Goal: Task Accomplishment & Management: Manage account settings

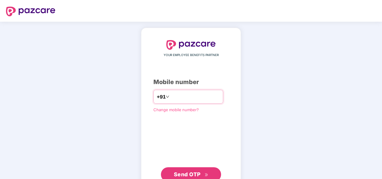
click at [188, 96] on input "number" at bounding box center [195, 97] width 49 height 10
type input "**********"
click at [199, 79] on div "Mobile number" at bounding box center [190, 81] width 75 height 9
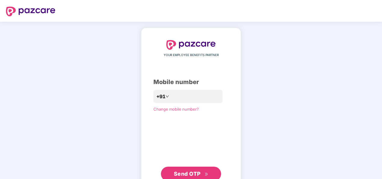
click at [183, 170] on span "Send OTP" at bounding box center [187, 173] width 27 height 6
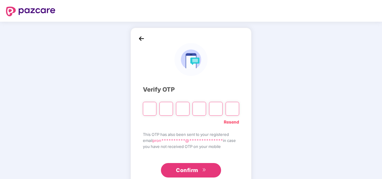
type input "*"
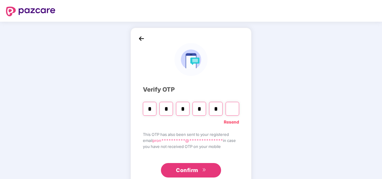
type input "*"
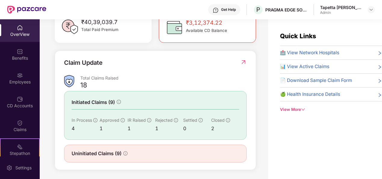
scroll to position [193, 0]
click at [245, 54] on div "Claim Update Total Claims Raised 18 Initiated Claims (9) In Process 4 Approved …" at bounding box center [155, 109] width 201 height 119
click at [242, 60] on img at bounding box center [243, 61] width 6 height 6
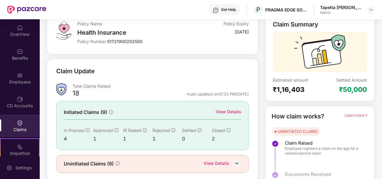
scroll to position [57, 0]
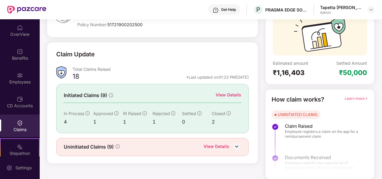
click at [233, 95] on div "View Details" at bounding box center [229, 94] width 26 height 7
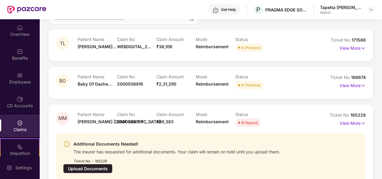
scroll to position [26, 0]
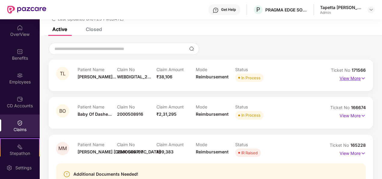
click at [361, 79] on img at bounding box center [363, 78] width 5 height 7
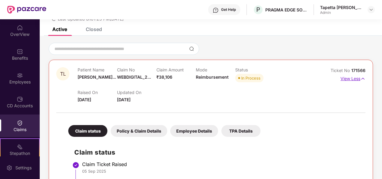
click at [361, 79] on img at bounding box center [363, 78] width 5 height 7
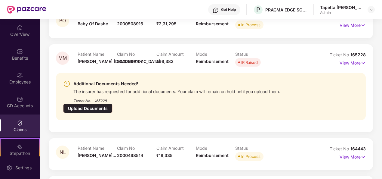
scroll to position [142, 0]
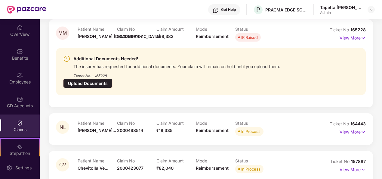
click at [362, 129] on img at bounding box center [363, 132] width 5 height 7
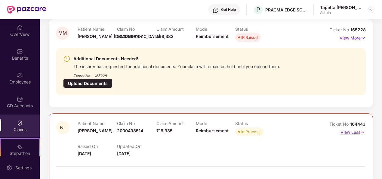
click at [362, 129] on img at bounding box center [363, 132] width 5 height 7
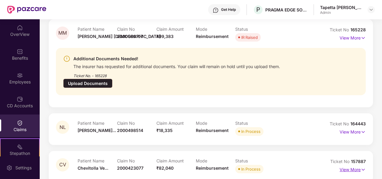
click at [361, 166] on img at bounding box center [363, 169] width 5 height 7
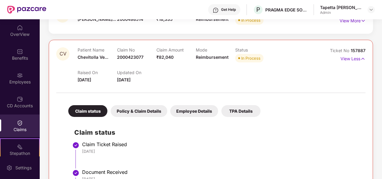
scroll to position [250, 0]
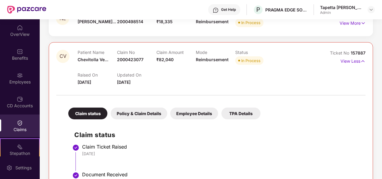
click at [135, 107] on div "Policy & Claim Details" at bounding box center [139, 113] width 57 height 12
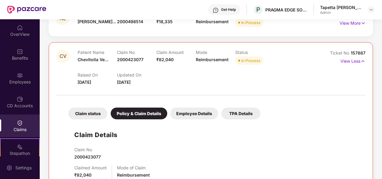
click at [199, 107] on div "Employee Details" at bounding box center [194, 113] width 48 height 12
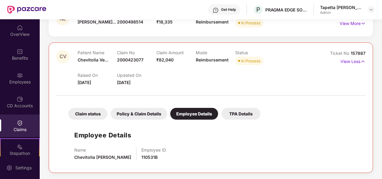
scroll to position [240, 0]
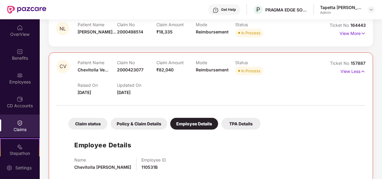
click at [234, 118] on div "TPA Details" at bounding box center [241, 124] width 39 height 12
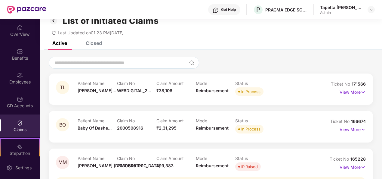
scroll to position [0, 0]
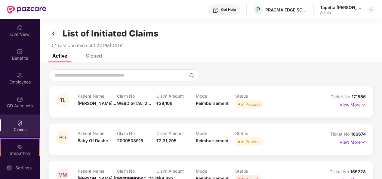
click at [98, 54] on div "Closed" at bounding box center [94, 56] width 16 height 6
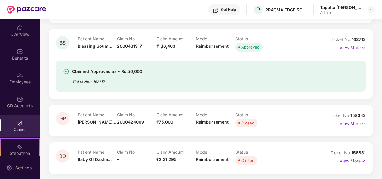
scroll to position [125, 0]
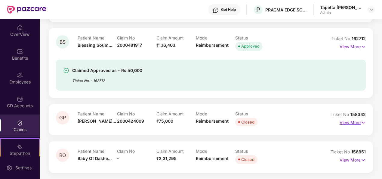
click at [363, 121] on img at bounding box center [363, 122] width 5 height 7
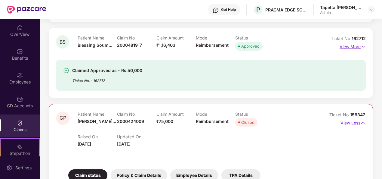
click at [345, 48] on p "View More" at bounding box center [353, 46] width 26 height 8
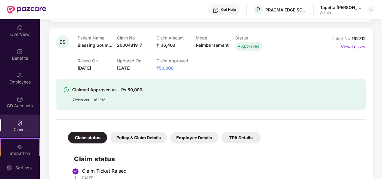
click at [168, 70] on span "₹50,000" at bounding box center [165, 67] width 17 height 5
click at [99, 92] on div "Claimed Approved as - Rs.50,000" at bounding box center [107, 89] width 70 height 7
click at [11, 55] on div "Benefits" at bounding box center [20, 58] width 40 height 6
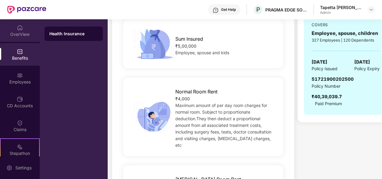
click at [18, 35] on div "OverView" at bounding box center [20, 34] width 40 height 6
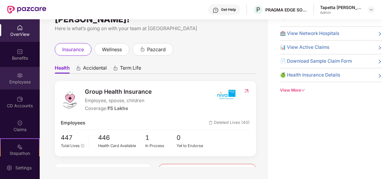
click at [16, 81] on div "Employees" at bounding box center [20, 82] width 40 height 6
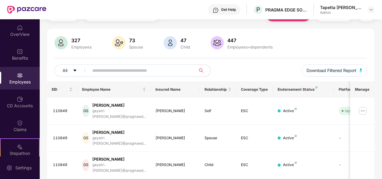
scroll to position [0, 0]
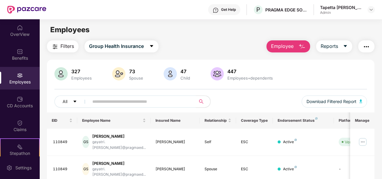
click at [162, 101] on input "text" at bounding box center [139, 101] width 95 height 9
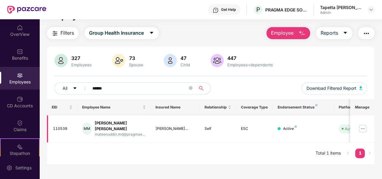
scroll to position [19, 0]
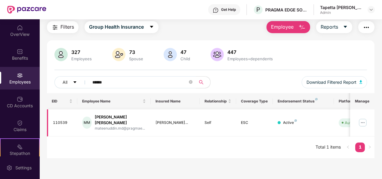
type input "******"
click at [361, 121] on img at bounding box center [363, 123] width 10 height 10
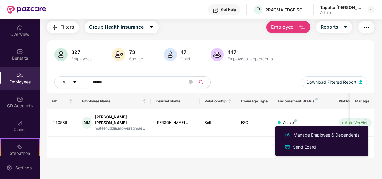
drag, startPoint x: 304, startPoint y: 138, endPoint x: 268, endPoint y: 139, distance: 35.8
click at [304, 138] on div "Manage Employee & Dependents" at bounding box center [327, 135] width 68 height 7
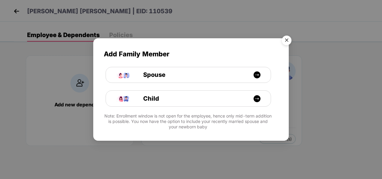
click at [286, 40] on img "Close" at bounding box center [286, 41] width 17 height 17
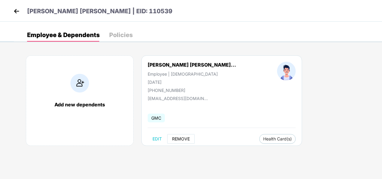
click at [181, 138] on span "REMOVE" at bounding box center [181, 138] width 18 height 5
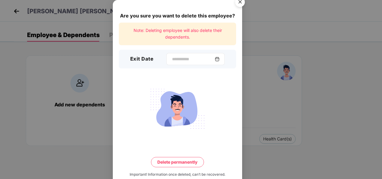
click at [224, 60] on div at bounding box center [195, 59] width 58 height 12
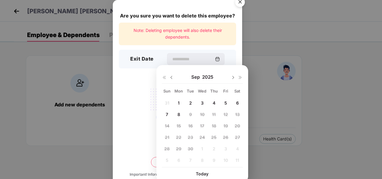
click at [225, 102] on span "5" at bounding box center [226, 102] width 3 height 5
type input "**********"
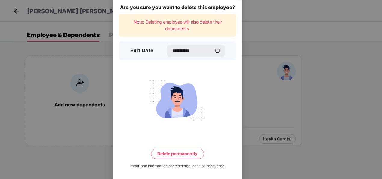
scroll to position [13, 0]
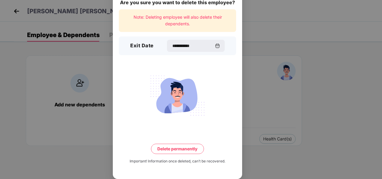
click at [166, 147] on button "Delete permanently" at bounding box center [177, 149] width 53 height 10
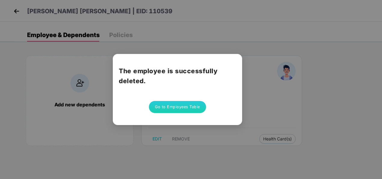
click at [174, 107] on button "Go to Employees Table" at bounding box center [177, 107] width 57 height 12
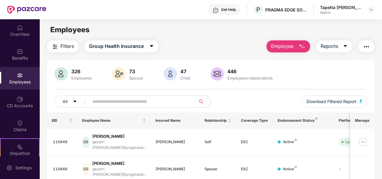
click at [154, 102] on input "text" at bounding box center [139, 101] width 95 height 9
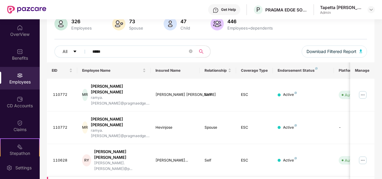
scroll to position [58, 0]
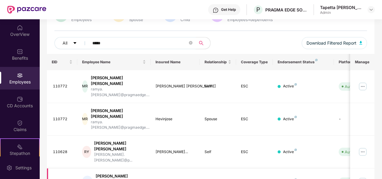
type input "*****"
click at [365, 170] on img at bounding box center [363, 182] width 10 height 10
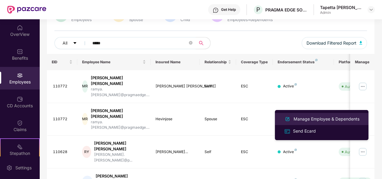
click at [314, 119] on div "Manage Employee & Dependents" at bounding box center [327, 119] width 68 height 7
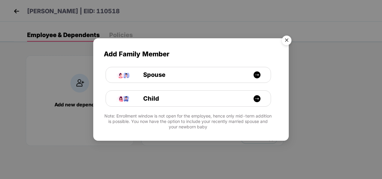
click at [287, 42] on img "Close" at bounding box center [286, 41] width 17 height 17
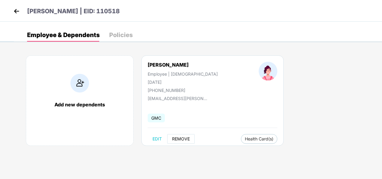
click at [181, 136] on span "REMOVE" at bounding box center [181, 138] width 18 height 5
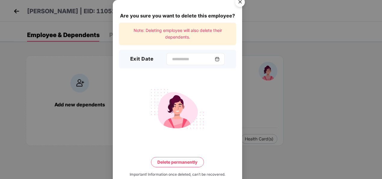
click at [220, 58] on img at bounding box center [217, 59] width 5 height 5
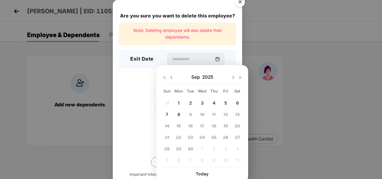
click at [223, 103] on div "5" at bounding box center [225, 102] width 9 height 9
type input "**********"
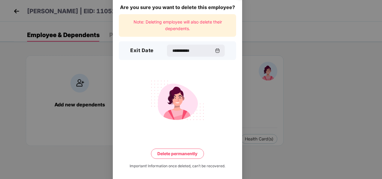
scroll to position [13, 0]
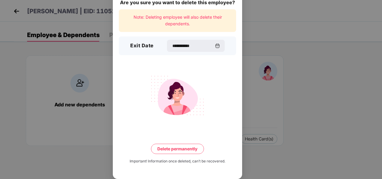
click at [175, 144] on button "Delete permanently" at bounding box center [177, 149] width 53 height 10
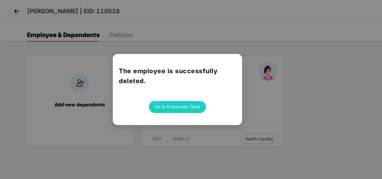
scroll to position [0, 0]
click at [176, 108] on button "Go to Employees Table" at bounding box center [177, 107] width 57 height 12
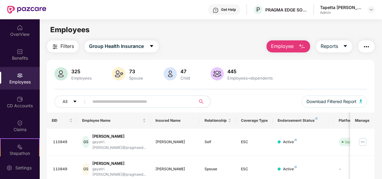
click at [165, 103] on input "text" at bounding box center [139, 101] width 95 height 9
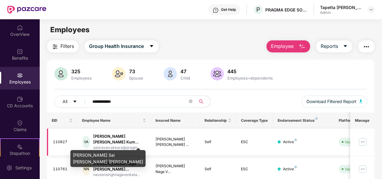
type input "**********"
click at [105, 135] on div "[PERSON_NAME] [PERSON_NAME] Kum..." at bounding box center [119, 138] width 53 height 11
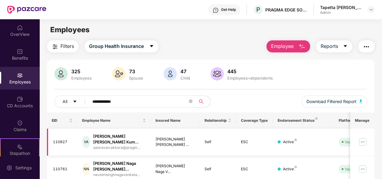
click at [367, 141] on img at bounding box center [363, 142] width 10 height 10
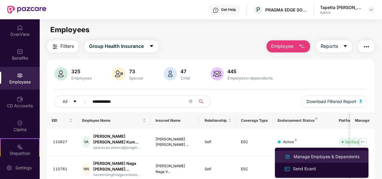
click at [318, 157] on div "Manage Employee & Dependents" at bounding box center [327, 156] width 68 height 7
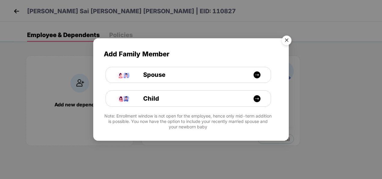
click at [288, 43] on img "Close" at bounding box center [286, 41] width 17 height 17
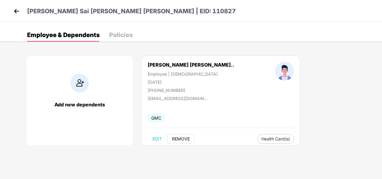
click at [179, 135] on button "REMOVE" at bounding box center [180, 139] width 27 height 10
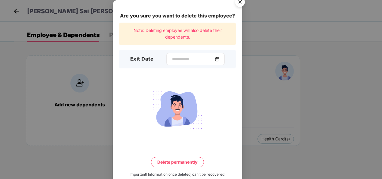
click at [219, 59] on img at bounding box center [217, 59] width 5 height 5
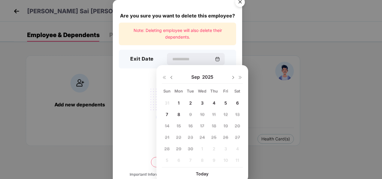
click at [228, 101] on div "5" at bounding box center [225, 102] width 9 height 9
type input "**********"
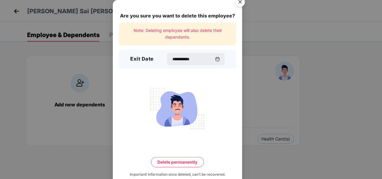
scroll to position [13, 0]
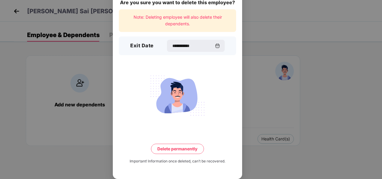
click at [179, 147] on button "Delete permanently" at bounding box center [177, 149] width 53 height 10
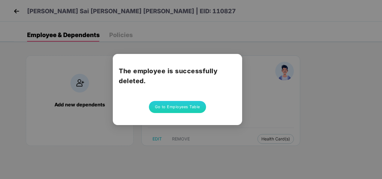
click at [184, 107] on button "Go to Employees Table" at bounding box center [177, 107] width 57 height 12
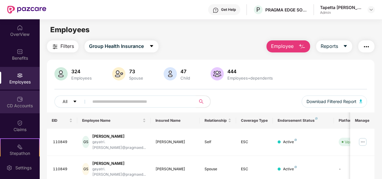
click at [14, 106] on div "CD Accounts" at bounding box center [20, 106] width 40 height 6
